Goal: Navigation & Orientation: Find specific page/section

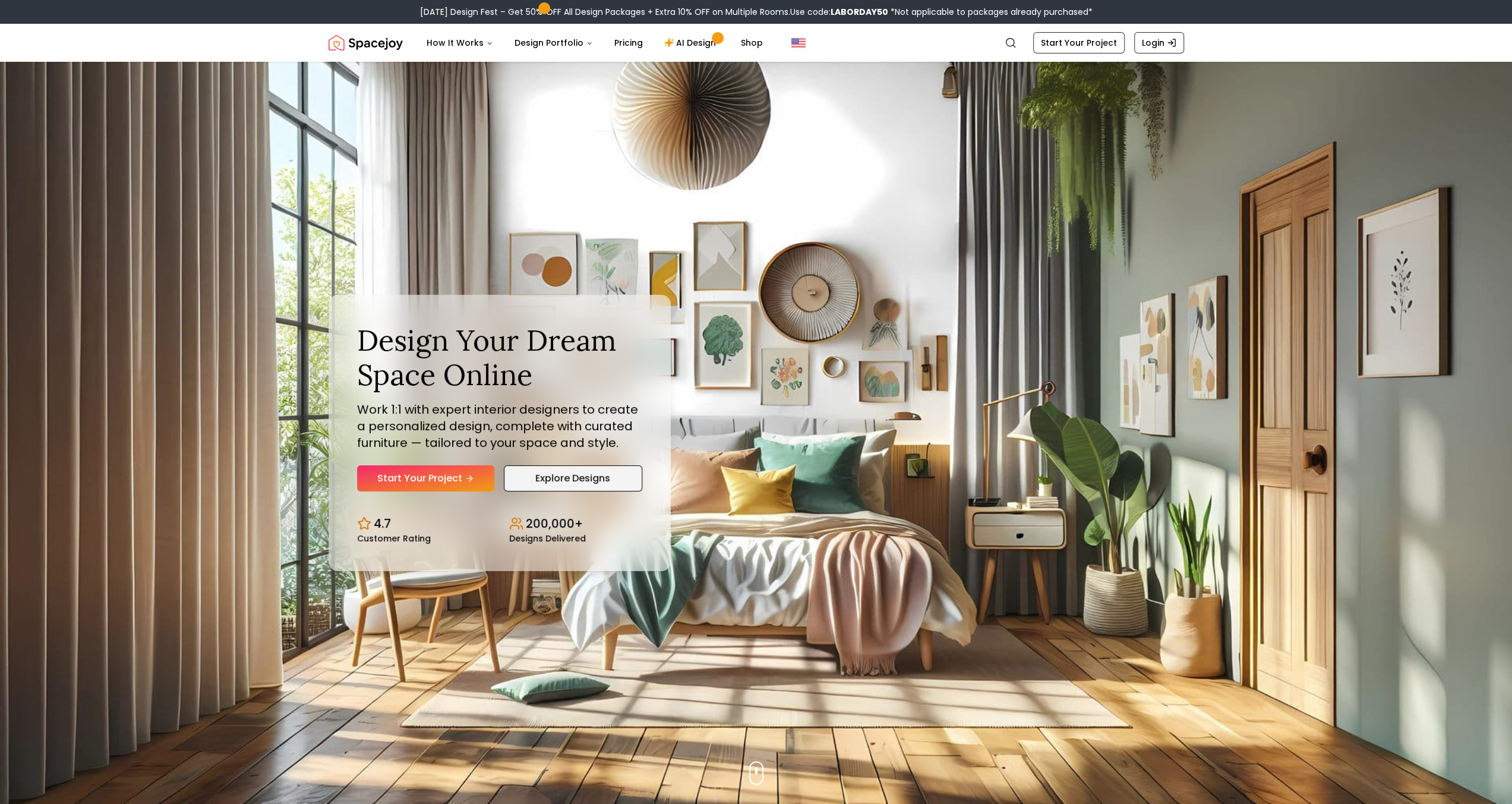
click at [574, 486] on link "Explore Designs" at bounding box center [573, 478] width 138 height 26
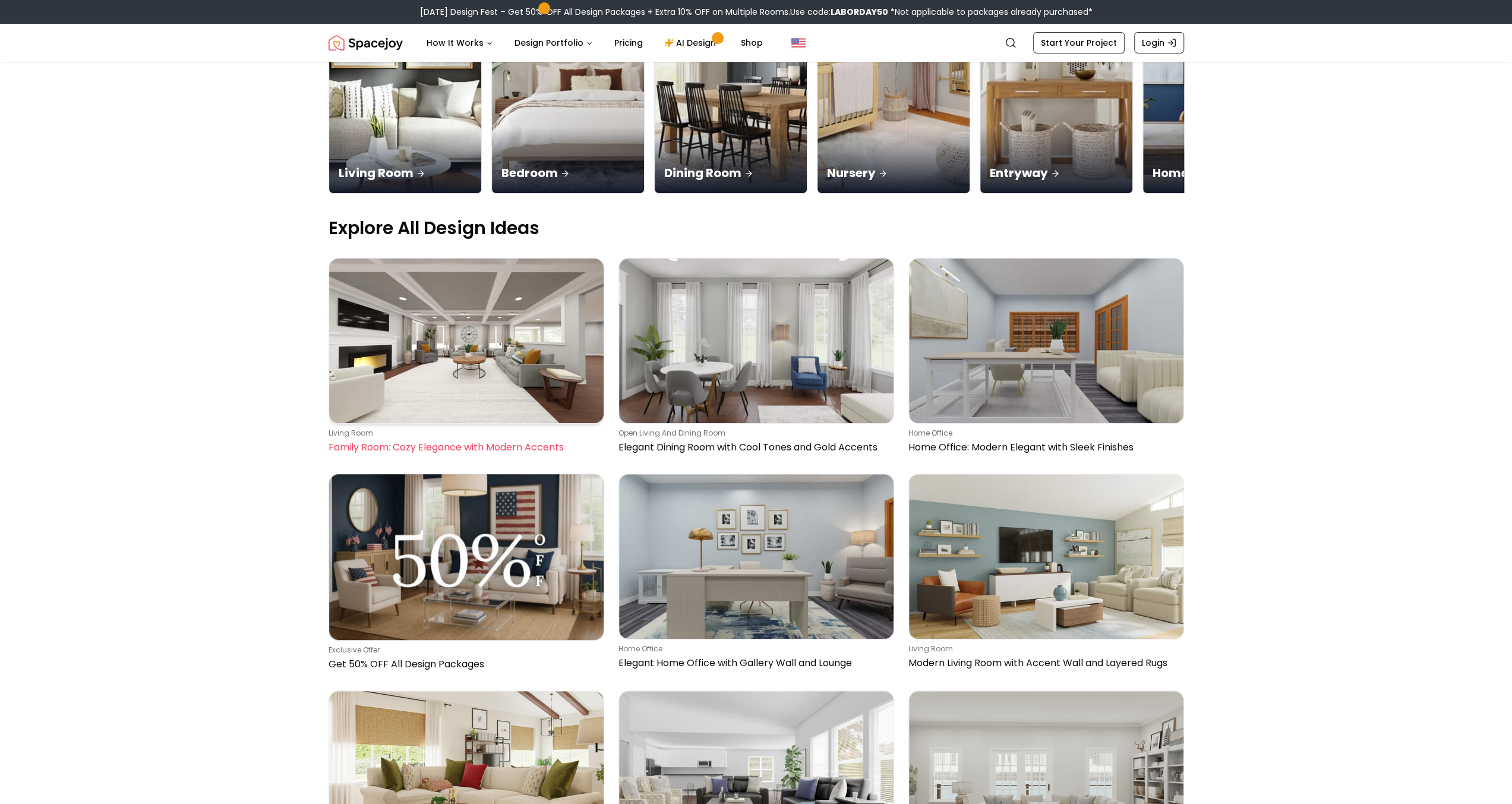
scroll to position [59, 0]
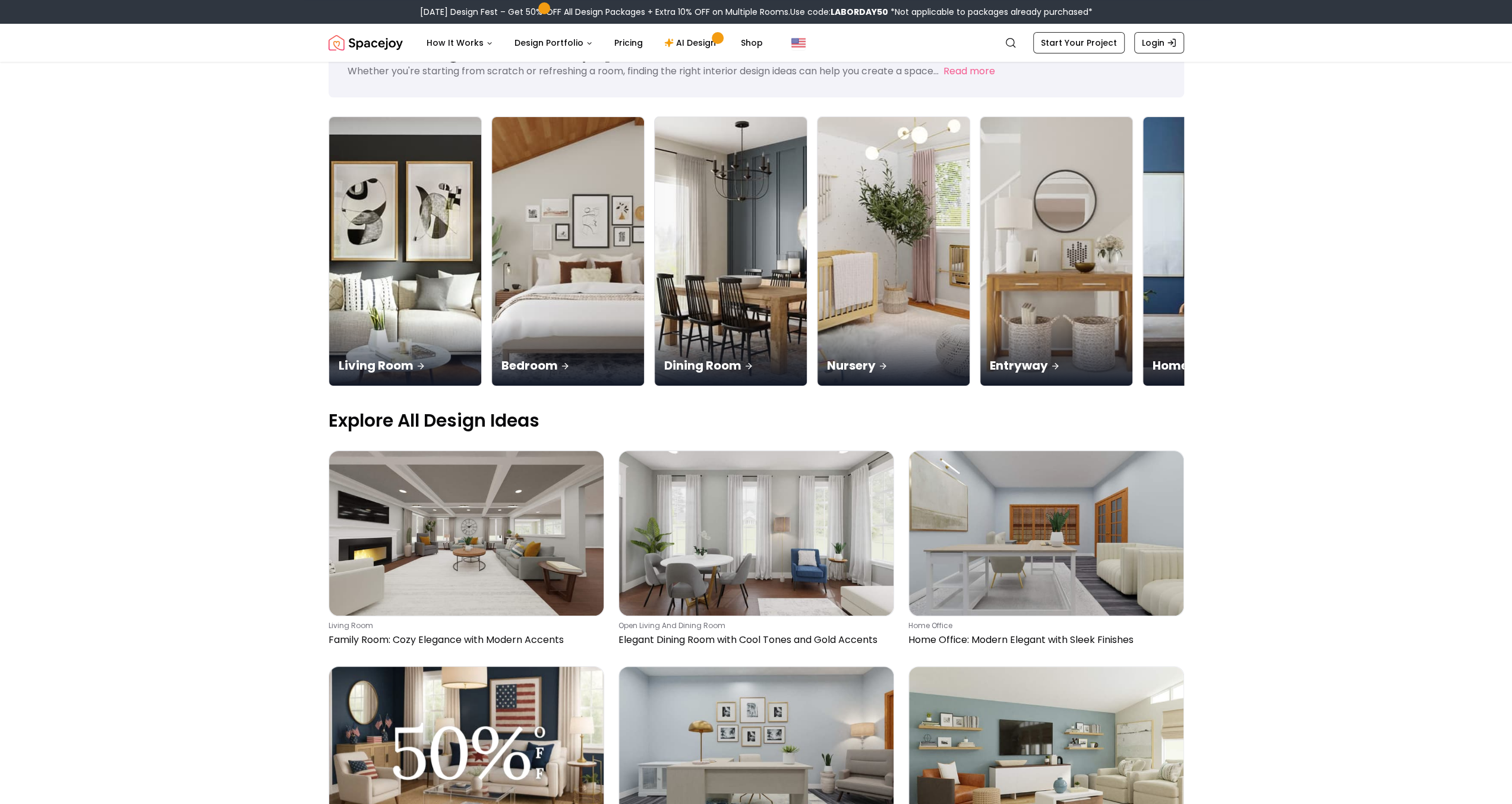
click at [517, 666] on img at bounding box center [466, 749] width 274 height 165
